Goal: Use online tool/utility: Utilize a website feature to perform a specific function

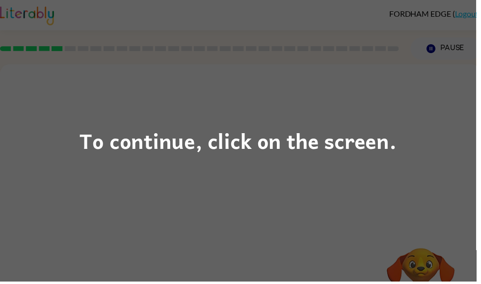
click at [401, 123] on div "To continue, click on the screen." at bounding box center [240, 142] width 481 height 284
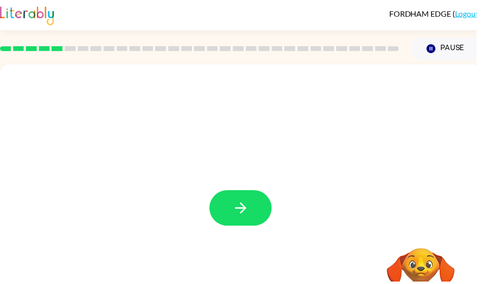
click at [244, 211] on icon "button" at bounding box center [243, 209] width 17 height 17
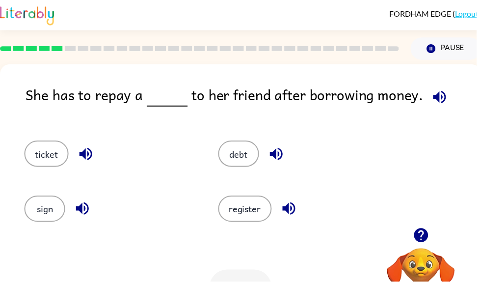
click at [238, 159] on button "debt" at bounding box center [241, 155] width 41 height 27
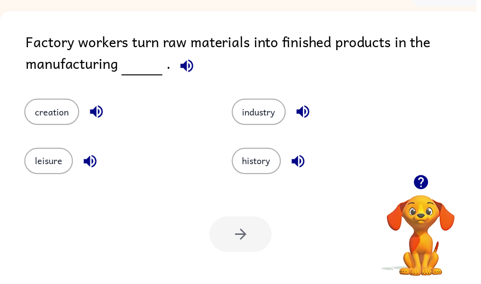
scroll to position [54, 0]
click at [254, 119] on button "industry" at bounding box center [261, 113] width 55 height 27
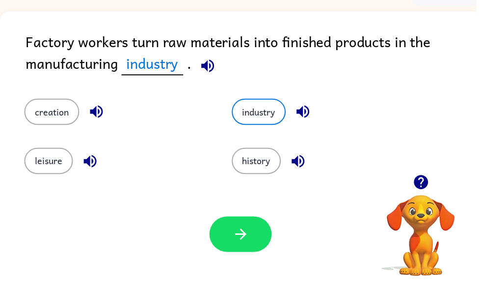
click at [230, 237] on button "button" at bounding box center [243, 237] width 63 height 36
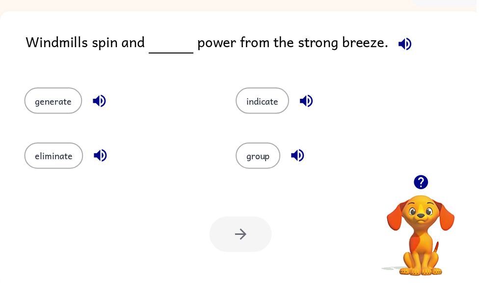
click at [47, 113] on button "generate" at bounding box center [54, 101] width 58 height 27
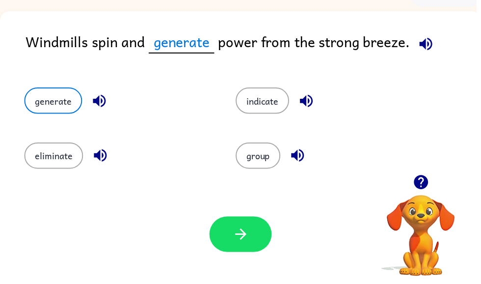
click at [229, 233] on button "button" at bounding box center [243, 237] width 63 height 36
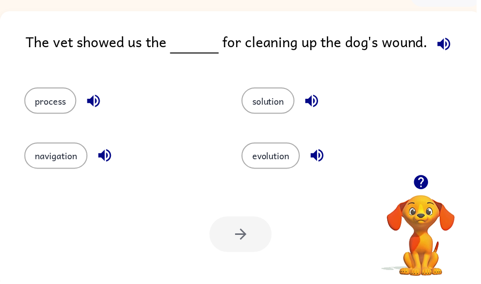
click at [285, 93] on button "solution" at bounding box center [271, 101] width 54 height 27
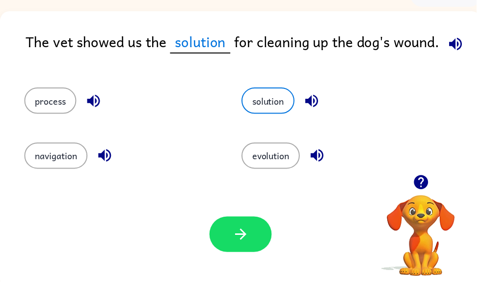
click at [51, 105] on button "process" at bounding box center [51, 101] width 53 height 27
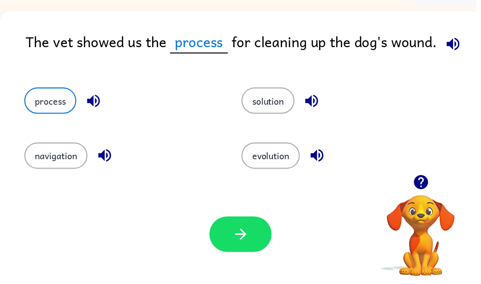
click at [265, 100] on button "solution" at bounding box center [271, 101] width 54 height 27
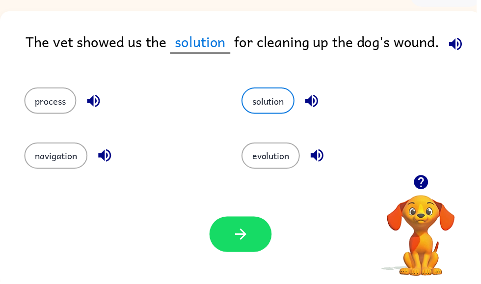
click at [247, 233] on icon "button" at bounding box center [243, 236] width 17 height 17
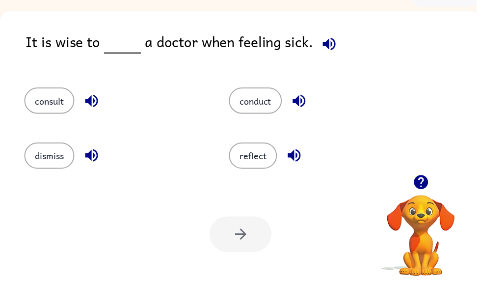
click at [41, 103] on button "consult" at bounding box center [50, 101] width 51 height 27
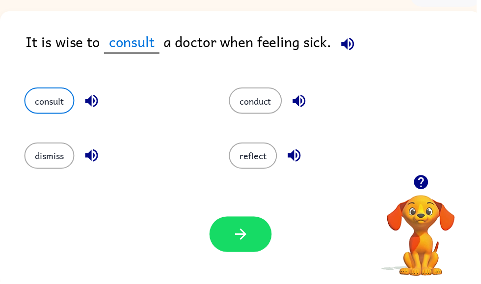
click at [236, 239] on icon "button" at bounding box center [243, 236] width 17 height 17
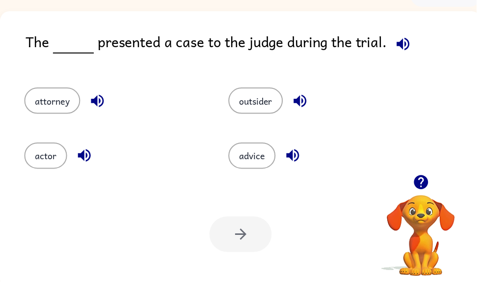
click at [58, 98] on button "attorney" at bounding box center [53, 101] width 56 height 27
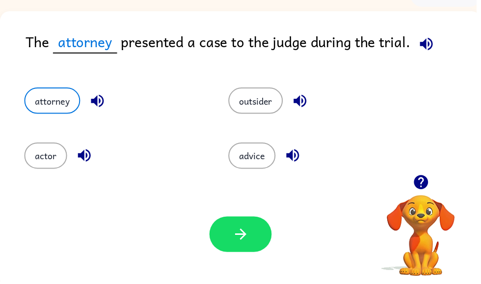
click at [243, 234] on icon "button" at bounding box center [243, 236] width 17 height 17
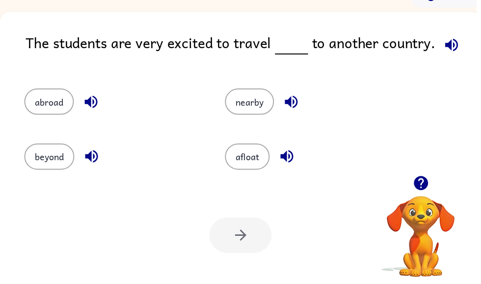
scroll to position [53, 0]
click at [260, 156] on button "afloat" at bounding box center [249, 158] width 45 height 27
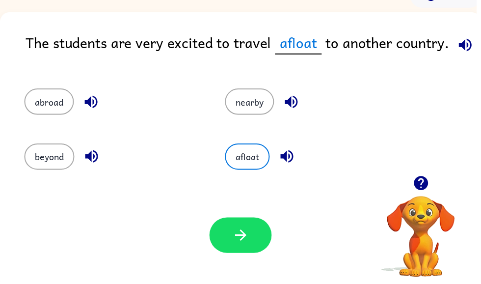
click at [39, 161] on button "beyond" at bounding box center [50, 158] width 51 height 27
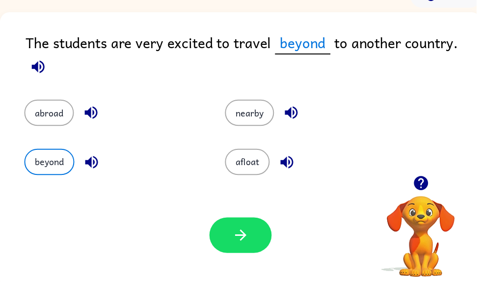
click at [31, 115] on button "abroad" at bounding box center [50, 114] width 50 height 27
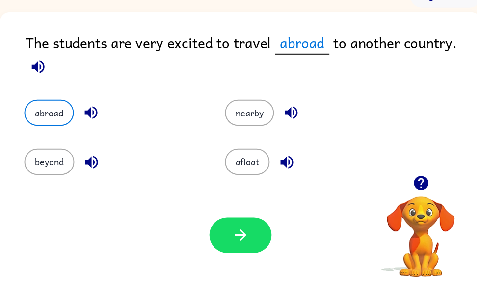
click at [240, 237] on icon "button" at bounding box center [243, 237] width 17 height 17
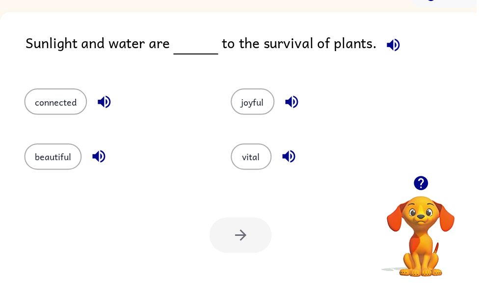
click at [245, 166] on button "vital" at bounding box center [253, 158] width 41 height 27
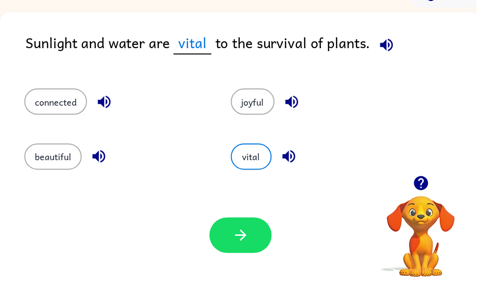
click at [243, 246] on icon "button" at bounding box center [243, 237] width 17 height 17
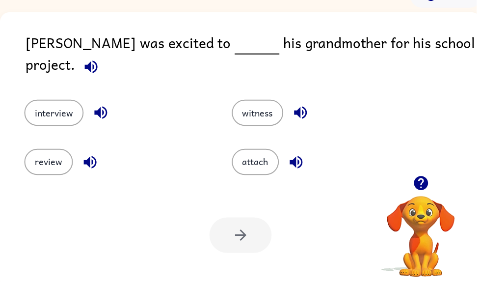
click at [44, 106] on button "interview" at bounding box center [55, 114] width 60 height 27
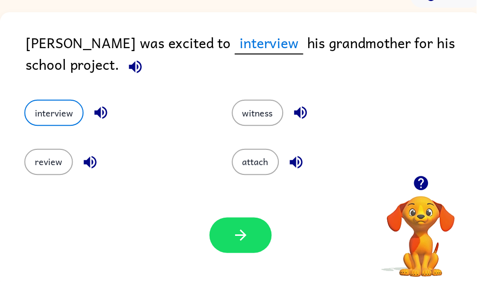
click at [251, 234] on icon "button" at bounding box center [243, 237] width 17 height 17
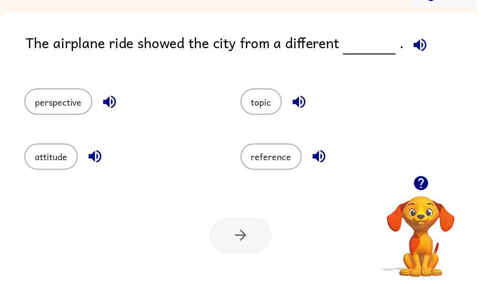
click at [61, 107] on button "perspective" at bounding box center [59, 102] width 69 height 27
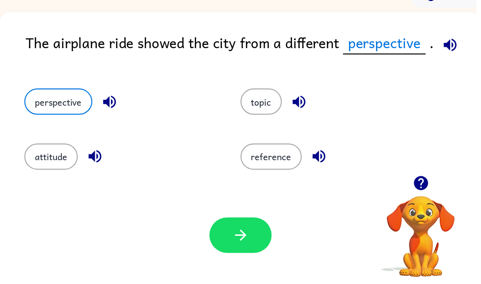
click at [253, 229] on button "button" at bounding box center [243, 238] width 63 height 36
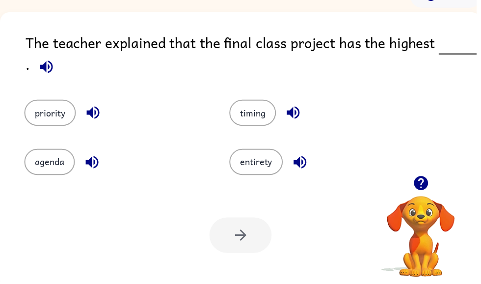
click at [41, 125] on button "priority" at bounding box center [51, 114] width 52 height 27
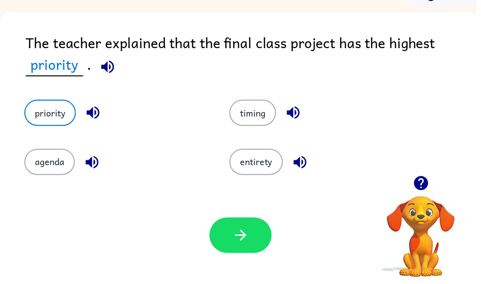
click at [246, 247] on button "button" at bounding box center [243, 238] width 63 height 36
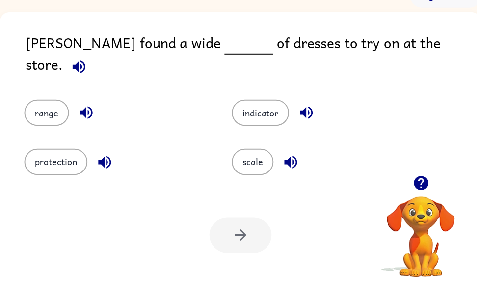
click at [54, 106] on button "range" at bounding box center [47, 114] width 45 height 27
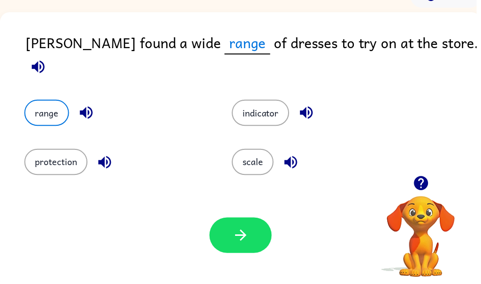
click at [248, 238] on icon "button" at bounding box center [242, 237] width 11 height 11
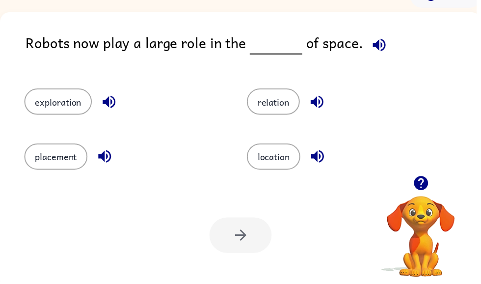
click at [61, 103] on button "exploration" at bounding box center [59, 102] width 68 height 27
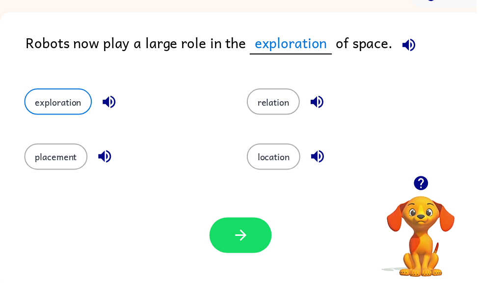
click at [244, 238] on icon "button" at bounding box center [242, 237] width 11 height 11
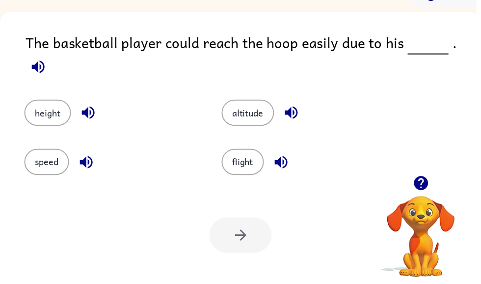
click at [44, 101] on button "height" at bounding box center [48, 114] width 47 height 27
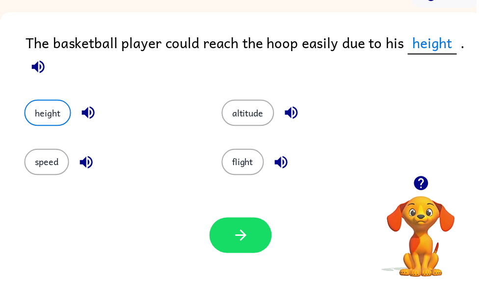
click at [241, 237] on icon "button" at bounding box center [243, 237] width 17 height 17
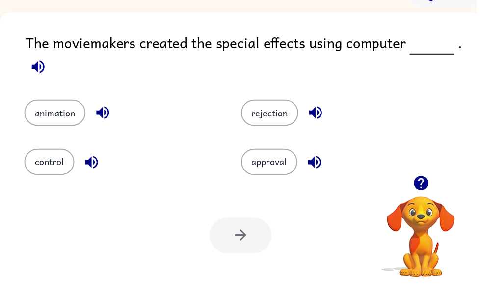
click at [247, 239] on div at bounding box center [243, 238] width 63 height 36
click at [62, 102] on button "animation" at bounding box center [56, 114] width 62 height 27
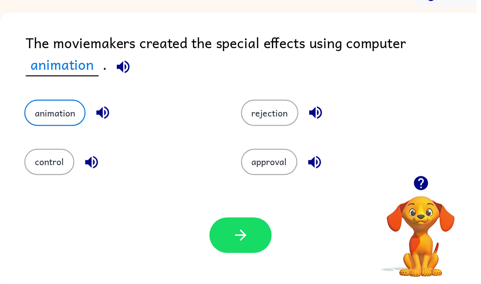
click at [63, 115] on button "animation" at bounding box center [56, 114] width 62 height 27
click at [251, 245] on icon "button" at bounding box center [243, 237] width 17 height 17
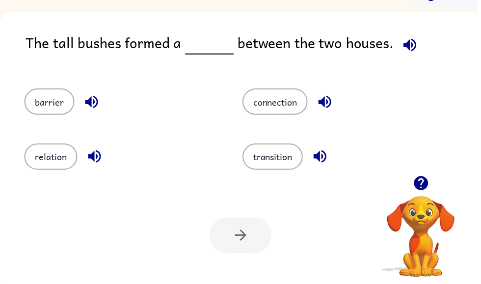
click at [286, 108] on button "connection" at bounding box center [278, 102] width 66 height 27
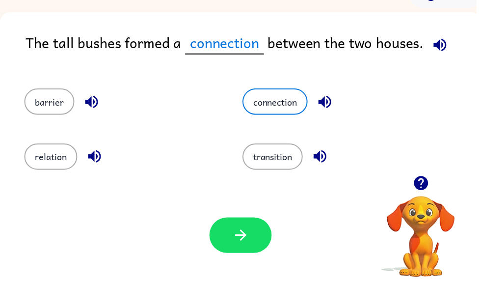
click at [38, 109] on button "barrier" at bounding box center [50, 102] width 51 height 27
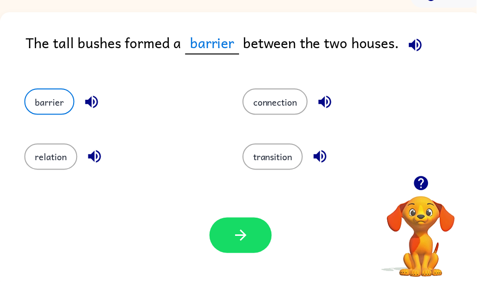
click at [245, 234] on icon "button" at bounding box center [243, 237] width 17 height 17
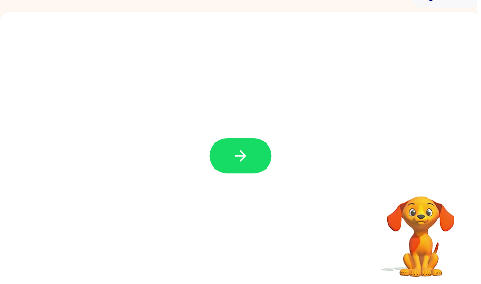
click at [245, 150] on icon "button" at bounding box center [243, 157] width 17 height 17
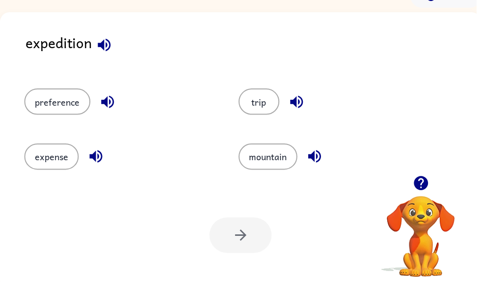
click at [258, 103] on button "trip" at bounding box center [261, 102] width 41 height 27
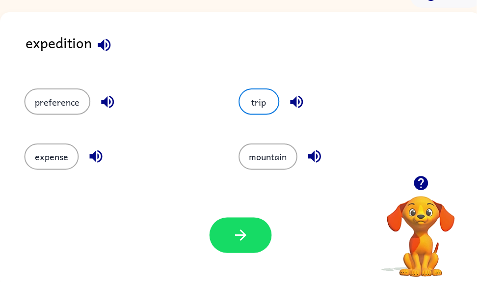
click at [242, 231] on icon "button" at bounding box center [243, 237] width 17 height 17
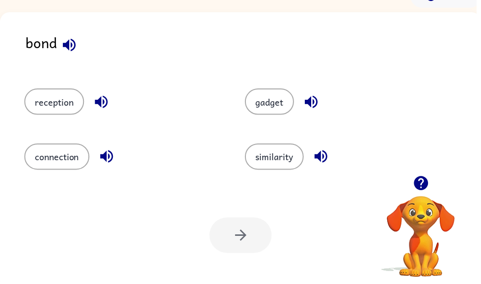
click at [55, 151] on button "connection" at bounding box center [58, 158] width 66 height 27
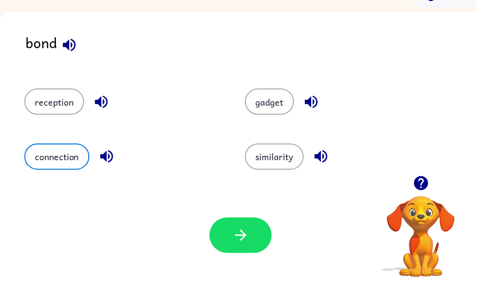
click at [251, 240] on icon "button" at bounding box center [243, 237] width 17 height 17
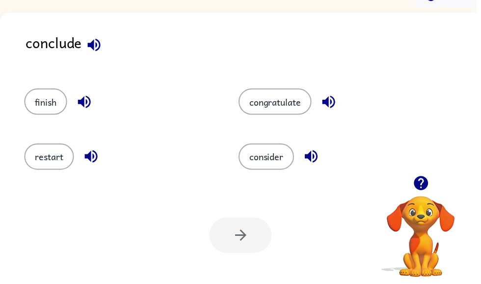
click at [282, 167] on button "consider" at bounding box center [269, 158] width 56 height 27
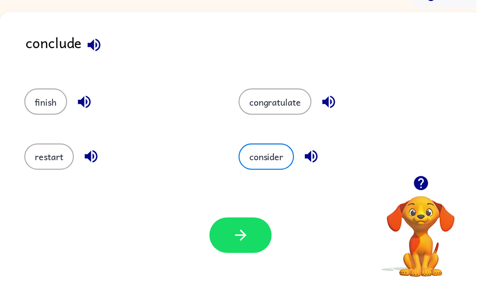
click at [245, 234] on icon "button" at bounding box center [242, 237] width 11 height 11
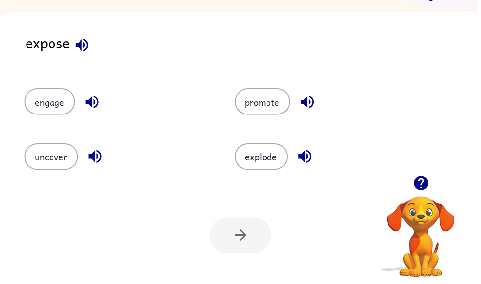
click at [44, 155] on button "uncover" at bounding box center [52, 158] width 54 height 27
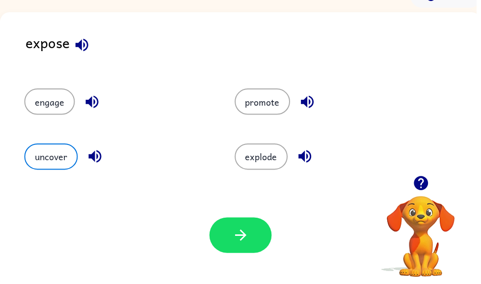
click at [236, 241] on icon "button" at bounding box center [243, 237] width 17 height 17
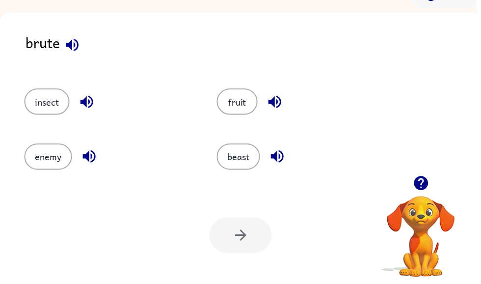
click at [242, 152] on button "beast" at bounding box center [241, 158] width 44 height 27
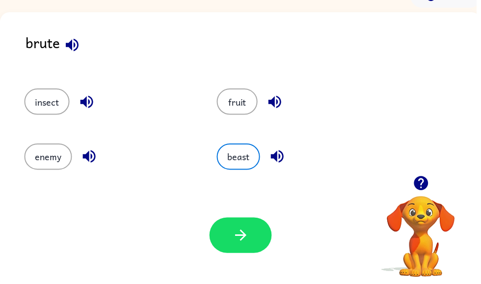
click at [240, 236] on icon "button" at bounding box center [243, 237] width 17 height 17
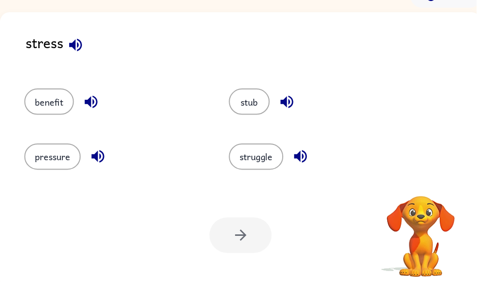
click at [40, 153] on button "pressure" at bounding box center [53, 158] width 57 height 27
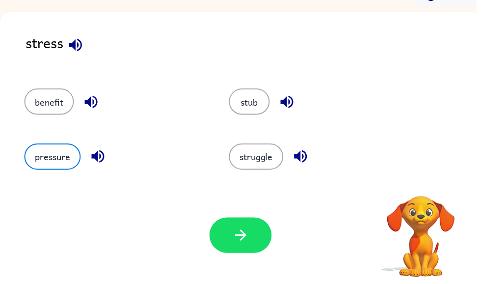
click at [226, 245] on button "button" at bounding box center [243, 238] width 63 height 36
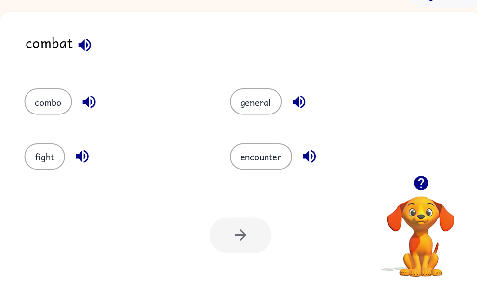
click at [47, 162] on button "fight" at bounding box center [45, 158] width 41 height 27
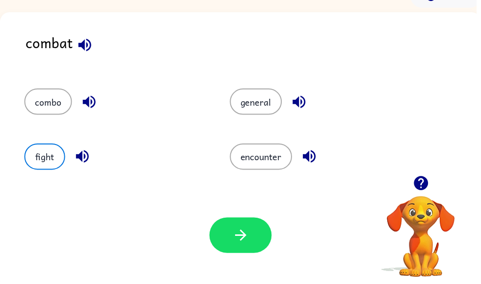
click at [230, 237] on button "button" at bounding box center [243, 238] width 63 height 36
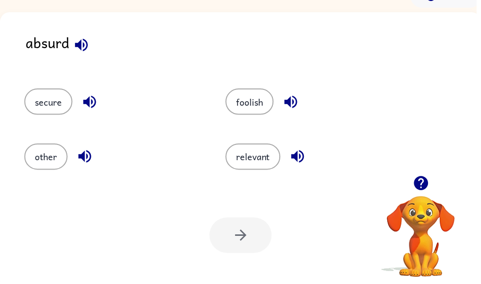
click at [250, 105] on button "foolish" at bounding box center [252, 102] width 49 height 27
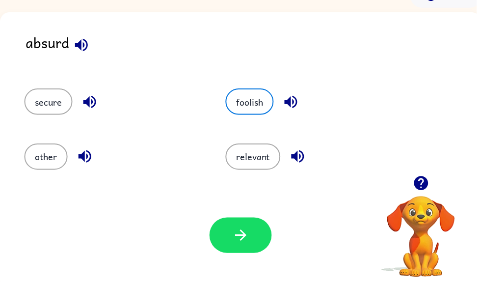
click at [244, 238] on icon "button" at bounding box center [242, 237] width 11 height 11
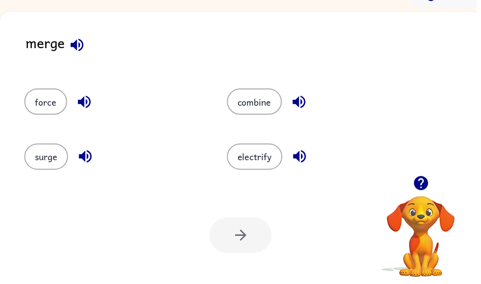
click at [268, 104] on button "combine" at bounding box center [257, 102] width 56 height 27
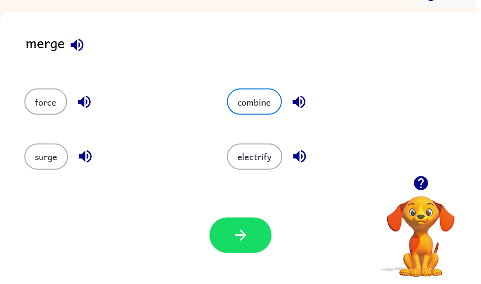
click at [247, 235] on icon "button" at bounding box center [243, 237] width 17 height 17
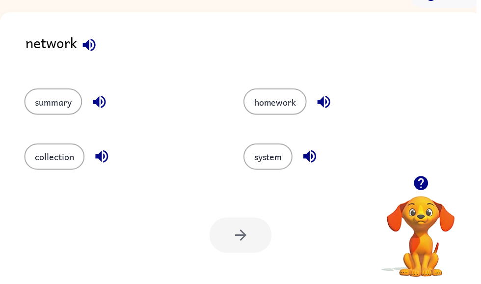
click at [271, 166] on button "system" at bounding box center [271, 158] width 50 height 27
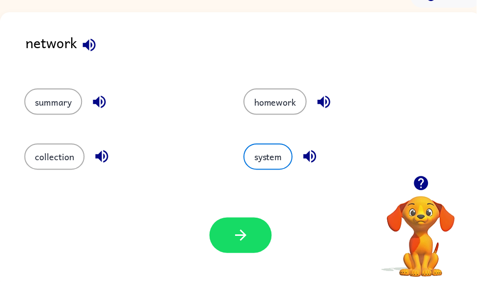
click at [247, 232] on icon "button" at bounding box center [243, 237] width 17 height 17
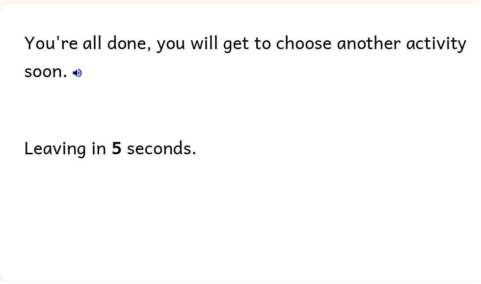
scroll to position [41, 0]
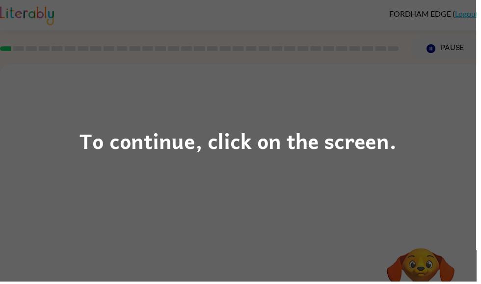
click at [106, 53] on div "To continue, click on the screen." at bounding box center [240, 142] width 481 height 284
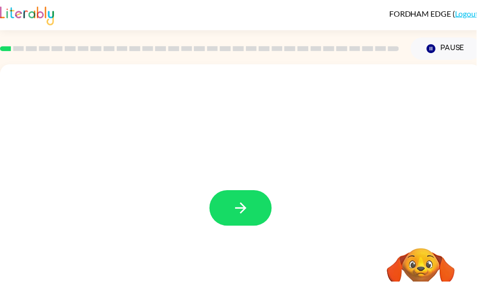
click at [252, 211] on button "button" at bounding box center [243, 210] width 63 height 36
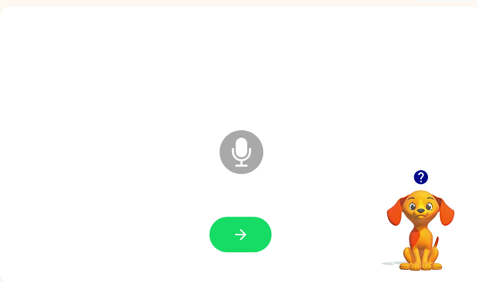
scroll to position [59, 0]
click at [250, 233] on icon "button" at bounding box center [243, 236] width 17 height 17
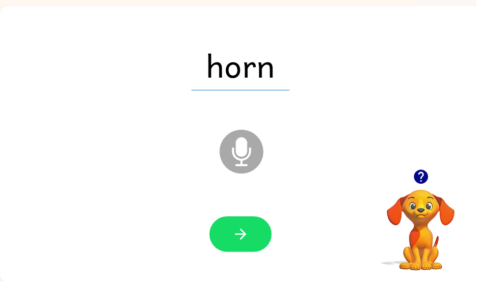
click at [225, 237] on button "button" at bounding box center [243, 237] width 63 height 36
click at [242, 237] on icon "button" at bounding box center [242, 236] width 11 height 11
click at [238, 233] on icon "button" at bounding box center [243, 236] width 17 height 17
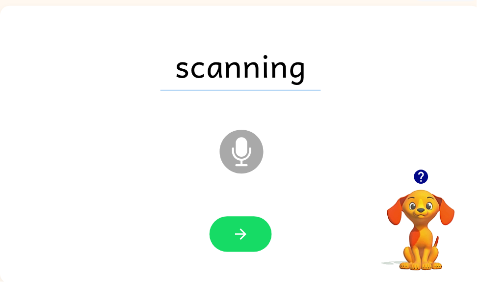
click at [248, 236] on icon "button" at bounding box center [242, 236] width 11 height 11
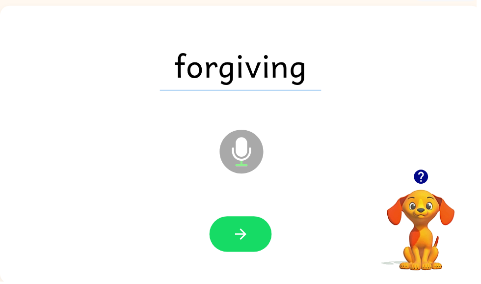
click at [246, 235] on icon "button" at bounding box center [242, 236] width 11 height 11
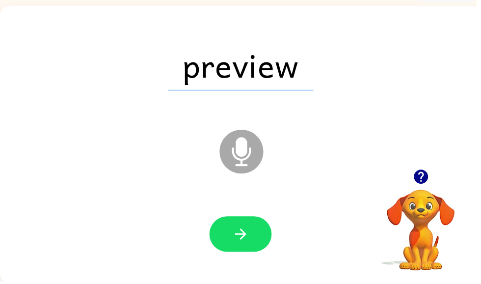
click at [244, 237] on icon "button" at bounding box center [242, 236] width 11 height 11
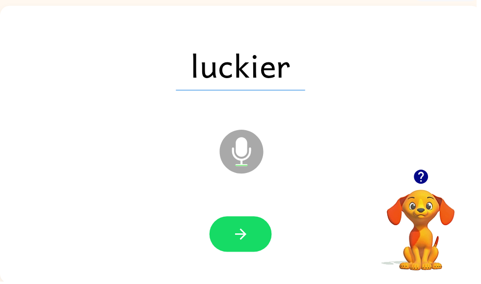
click at [239, 241] on icon "button" at bounding box center [243, 236] width 17 height 17
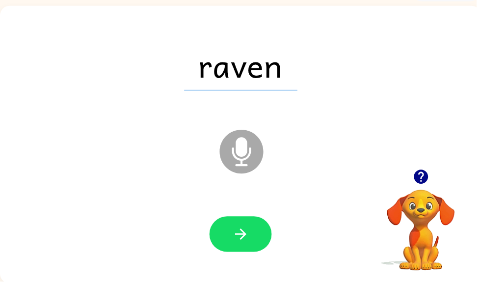
click at [254, 238] on button "button" at bounding box center [243, 237] width 63 height 36
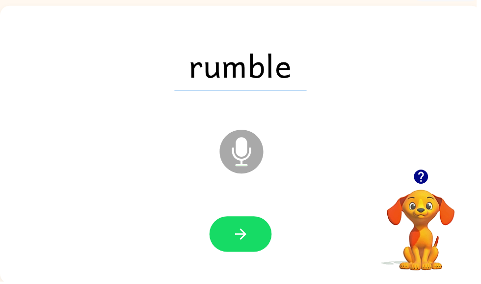
click at [242, 242] on icon "button" at bounding box center [243, 236] width 17 height 17
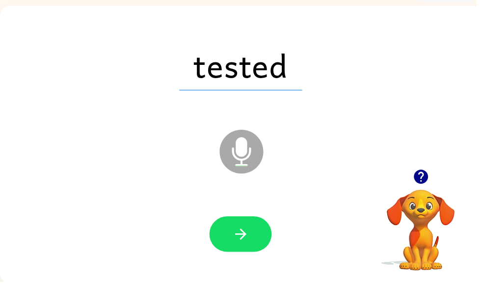
click at [246, 247] on button "button" at bounding box center [243, 237] width 63 height 36
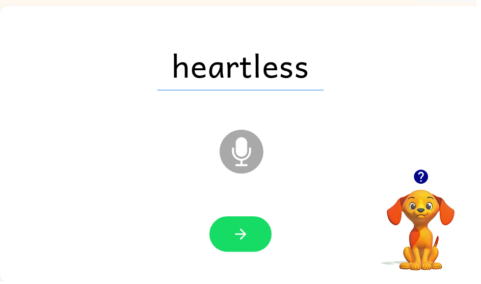
click at [241, 239] on icon "button" at bounding box center [243, 236] width 17 height 17
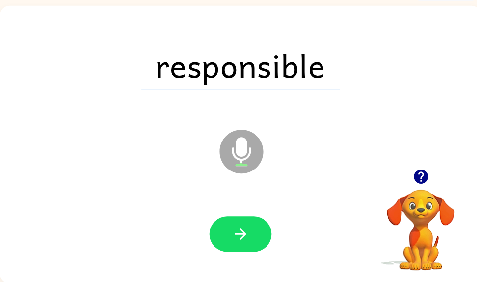
click at [243, 243] on icon "button" at bounding box center [243, 236] width 17 height 17
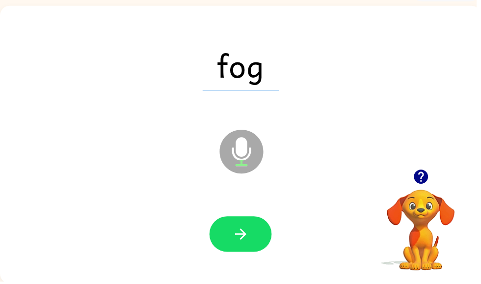
click at [237, 240] on icon "button" at bounding box center [243, 236] width 17 height 17
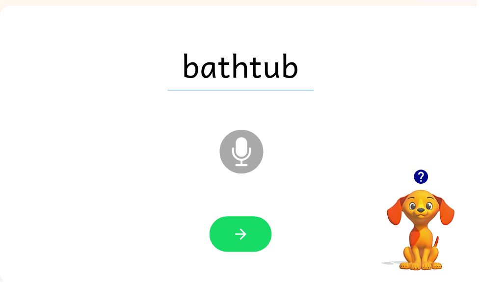
click at [236, 229] on icon "button" at bounding box center [243, 236] width 17 height 17
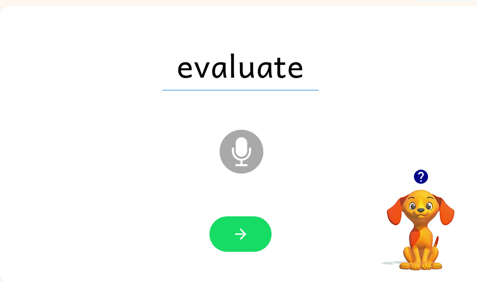
click at [237, 235] on icon "button" at bounding box center [243, 236] width 17 height 17
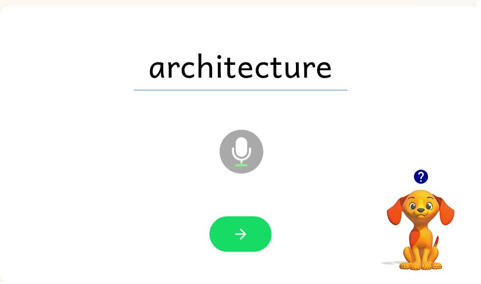
click at [237, 232] on icon "button" at bounding box center [243, 236] width 17 height 17
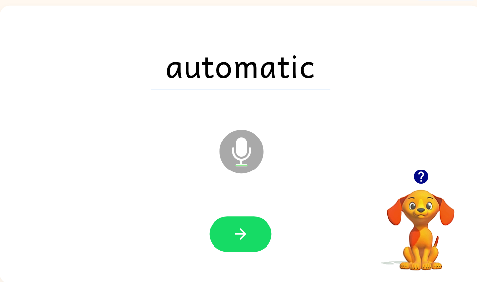
click at [245, 230] on icon "button" at bounding box center [243, 236] width 17 height 17
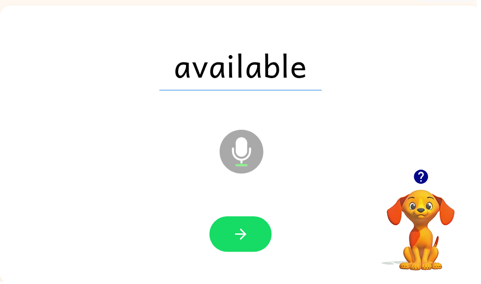
click at [238, 225] on button "button" at bounding box center [243, 237] width 63 height 36
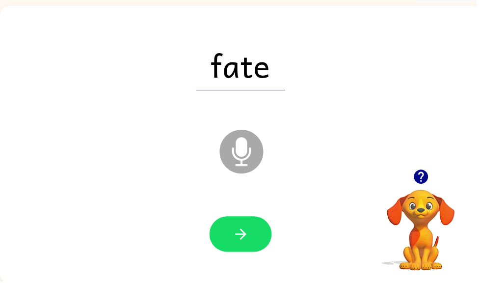
click at [247, 240] on icon "button" at bounding box center [243, 236] width 17 height 17
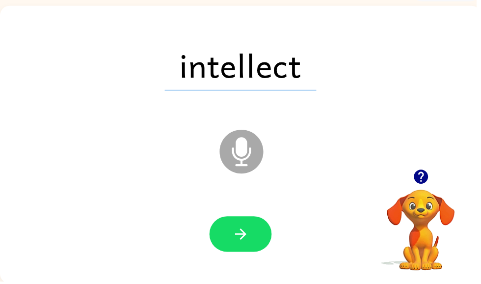
click at [242, 224] on button "button" at bounding box center [243, 237] width 63 height 36
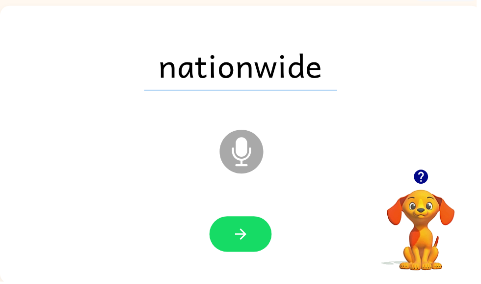
click at [239, 234] on icon "button" at bounding box center [243, 236] width 17 height 17
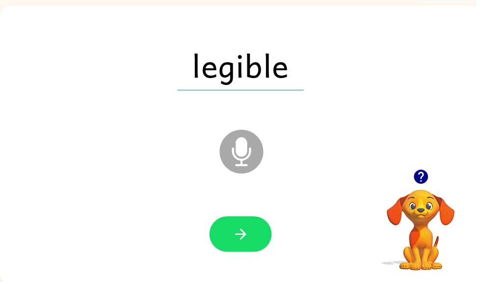
click at [250, 234] on icon "button" at bounding box center [243, 236] width 17 height 17
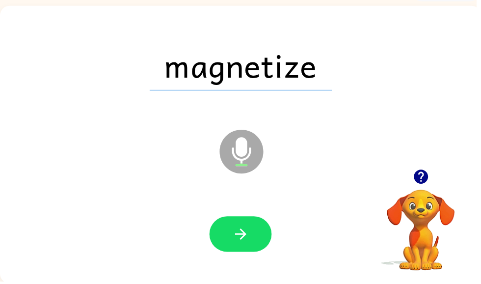
click at [241, 238] on icon "button" at bounding box center [243, 236] width 17 height 17
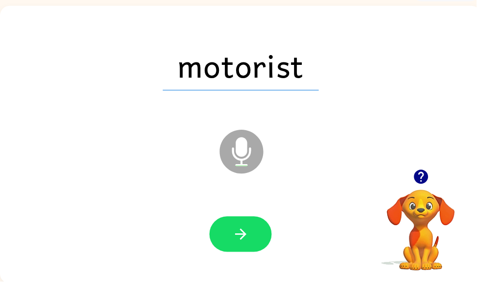
click at [249, 236] on icon "button" at bounding box center [242, 236] width 11 height 11
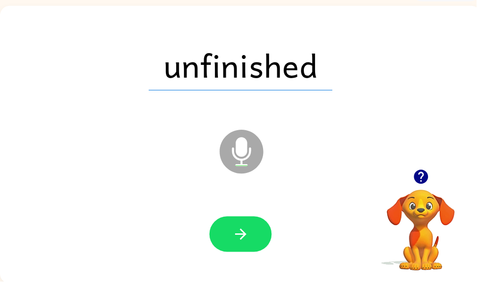
click at [217, 236] on button "button" at bounding box center [243, 237] width 63 height 36
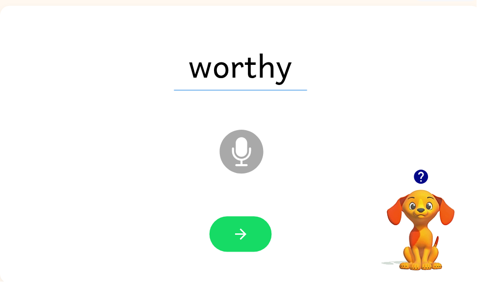
click at [237, 236] on icon "button" at bounding box center [243, 236] width 17 height 17
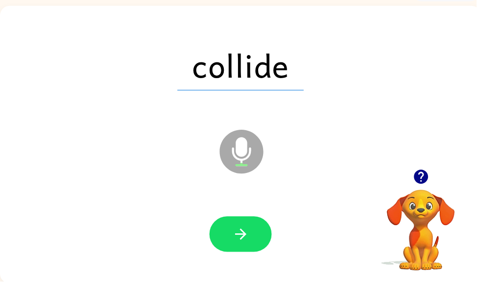
click at [256, 238] on button "button" at bounding box center [243, 237] width 63 height 36
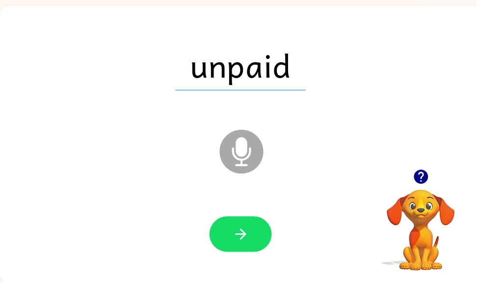
click at [235, 230] on icon "button" at bounding box center [243, 236] width 17 height 17
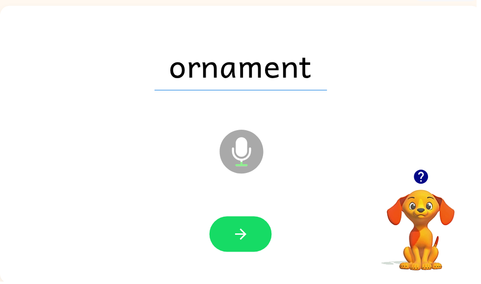
click at [244, 231] on icon "button" at bounding box center [243, 236] width 17 height 17
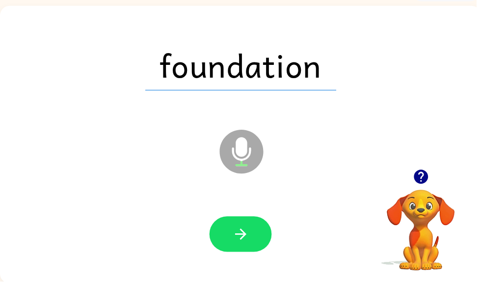
click at [244, 229] on icon "button" at bounding box center [243, 236] width 17 height 17
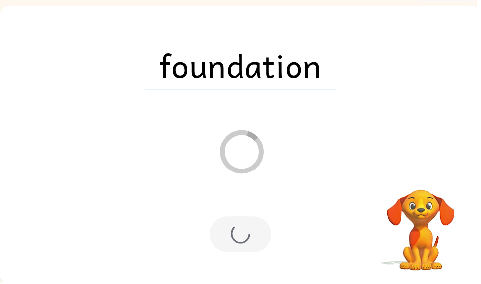
scroll to position [41, 0]
